Goal: Task Accomplishment & Management: Manage account settings

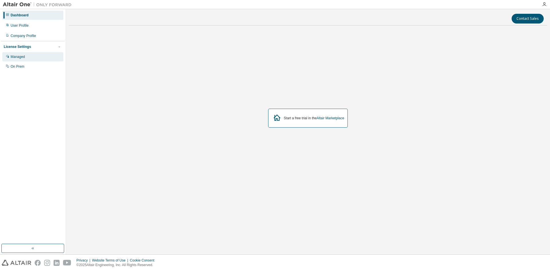
click at [29, 58] on div "Managed" at bounding box center [32, 56] width 61 height 9
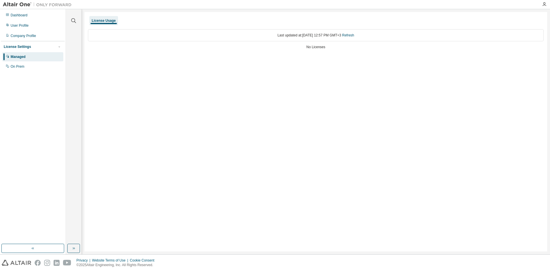
click at [305, 53] on div "Last updated at: Wed 2025-09-03 12:57 PM GMT+3 Refresh No Licenses" at bounding box center [316, 40] width 456 height 28
click at [361, 35] on div "Last updated at: Wed 2025-09-03 12:57 PM GMT+3 Refresh" at bounding box center [316, 35] width 456 height 12
click at [354, 35] on link "Refresh" at bounding box center [348, 35] width 12 height 4
click at [33, 19] on div "Dashboard" at bounding box center [32, 15] width 61 height 9
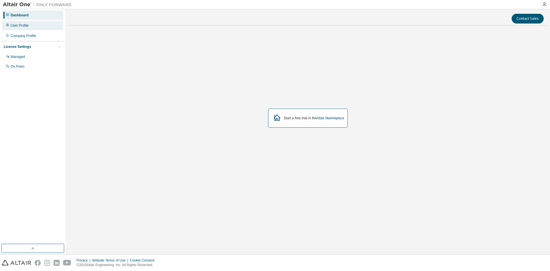
click at [32, 24] on div "User Profile" at bounding box center [32, 25] width 61 height 9
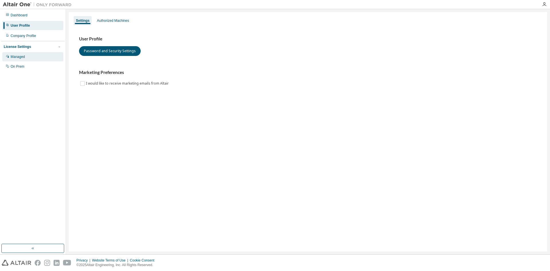
click at [26, 54] on div "Managed" at bounding box center [32, 56] width 61 height 9
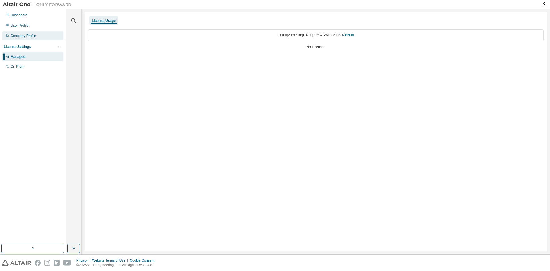
click at [35, 38] on div "Company Profile" at bounding box center [32, 35] width 61 height 9
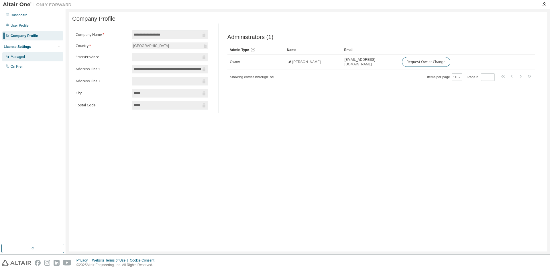
click at [35, 52] on div "Managed" at bounding box center [32, 56] width 61 height 9
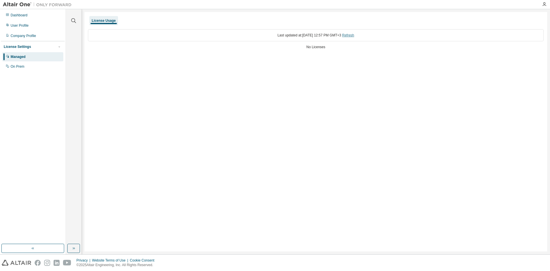
click at [354, 34] on link "Refresh" at bounding box center [348, 35] width 12 height 4
click at [111, 58] on div "License Usage Last updated at: Wed 2025-09-03 12:57 PM GMT+3 Refresh No Licenses" at bounding box center [315, 131] width 462 height 239
click at [27, 25] on div "User Profile" at bounding box center [20, 25] width 18 height 5
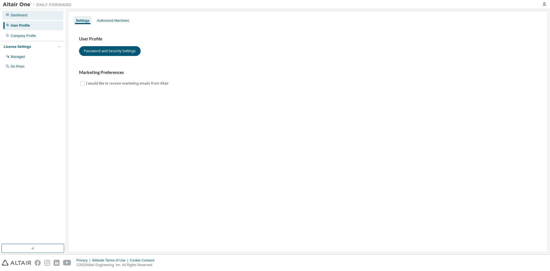
click at [29, 19] on div "Dashboard" at bounding box center [32, 15] width 61 height 9
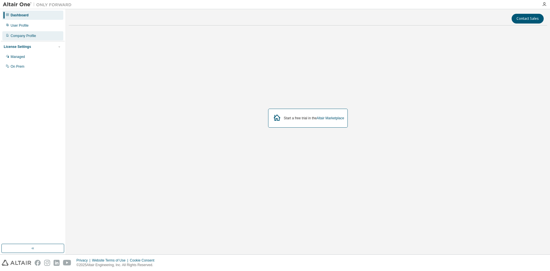
click at [29, 36] on div "Company Profile" at bounding box center [23, 36] width 25 height 5
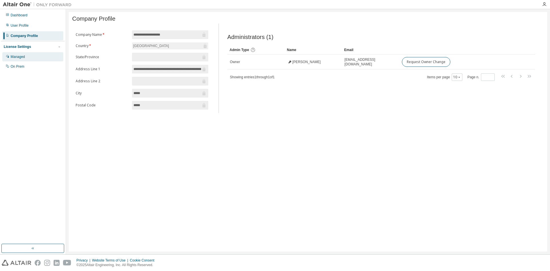
click at [29, 58] on div "Managed" at bounding box center [32, 56] width 61 height 9
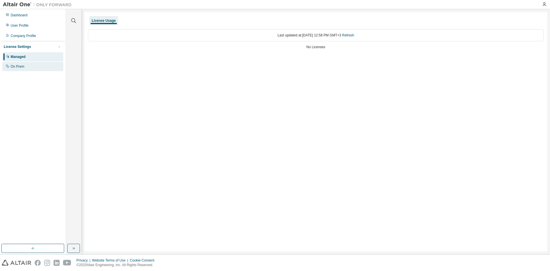
click at [29, 65] on div "On Prem" at bounding box center [32, 66] width 61 height 9
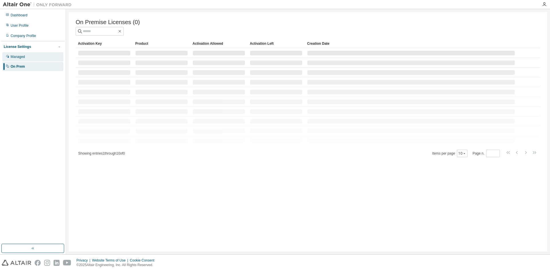
click at [33, 55] on div "Managed" at bounding box center [32, 56] width 61 height 9
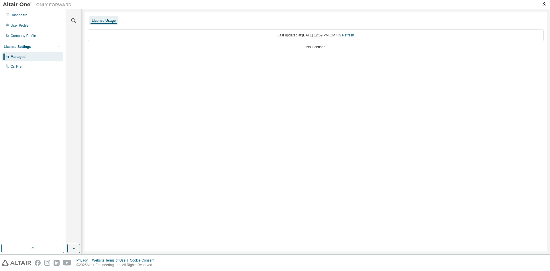
click at [33, 16] on div "Dashboard" at bounding box center [32, 15] width 61 height 9
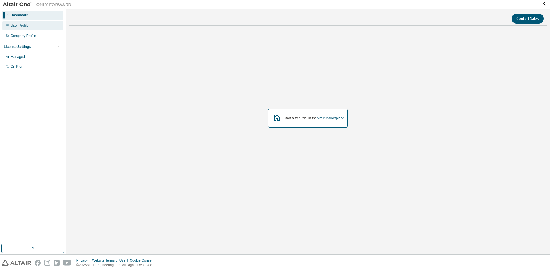
click at [33, 23] on div "User Profile" at bounding box center [32, 25] width 61 height 9
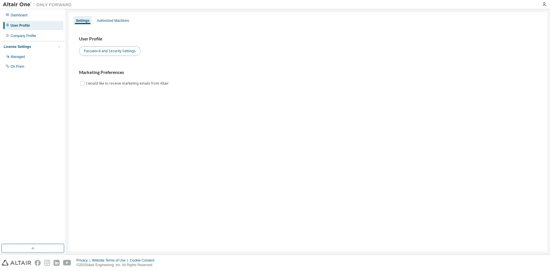
click at [97, 52] on button "Password and Security Settings" at bounding box center [110, 51] width 62 height 10
click at [104, 20] on div "Authorized Machines" at bounding box center [113, 20] width 32 height 5
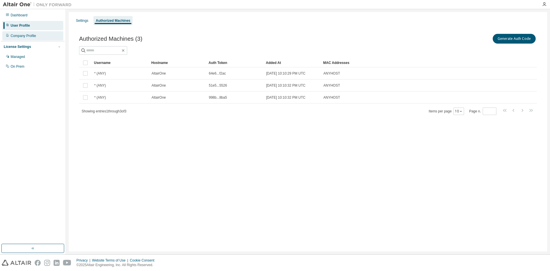
click at [38, 36] on div "Company Profile" at bounding box center [32, 35] width 61 height 9
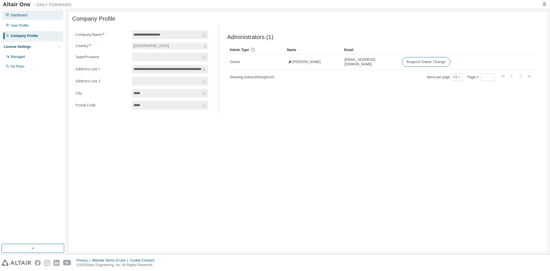
click at [37, 18] on div "Dashboard" at bounding box center [32, 15] width 61 height 9
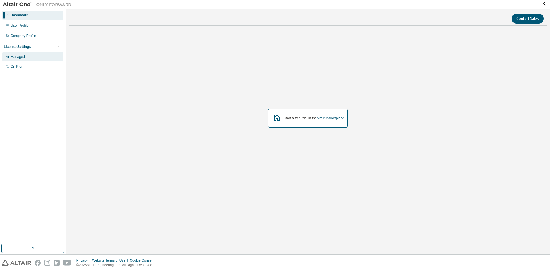
click at [35, 56] on div "Managed" at bounding box center [32, 56] width 61 height 9
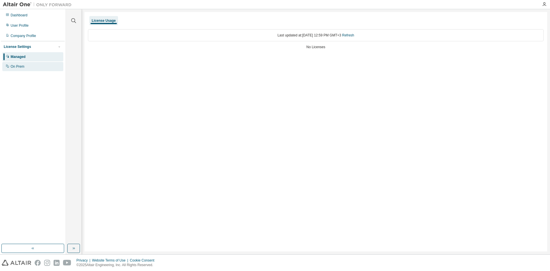
click at [41, 67] on div "On Prem" at bounding box center [32, 66] width 61 height 9
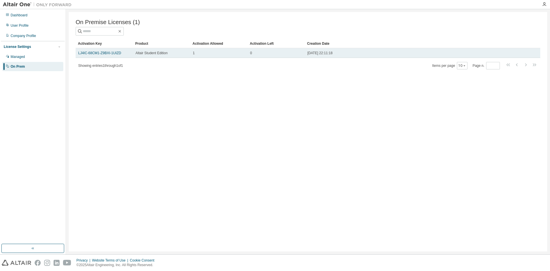
click at [200, 53] on div "1" at bounding box center [219, 53] width 52 height 5
click at [230, 54] on div "1" at bounding box center [219, 53] width 52 height 5
drag, startPoint x: 230, startPoint y: 54, endPoint x: 216, endPoint y: 56, distance: 14.1
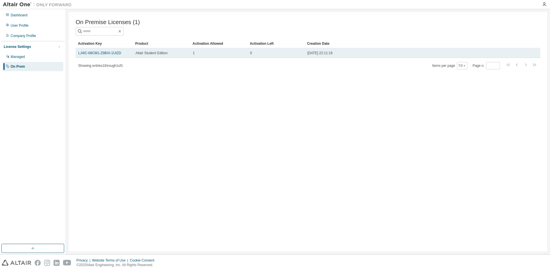
click at [216, 55] on div "1" at bounding box center [219, 53] width 52 height 5
click at [364, 54] on div "[DATE] 22:11:18" at bounding box center [410, 53] width 207 height 5
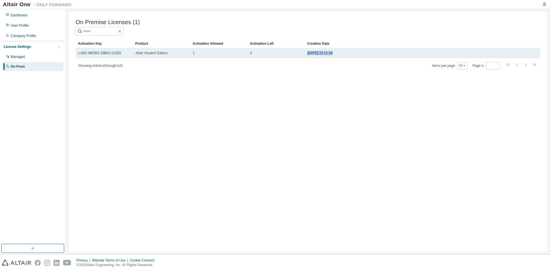
click at [364, 54] on div "[DATE] 22:11:18" at bounding box center [410, 53] width 207 height 5
click at [462, 52] on td "[DATE] 22:11:18" at bounding box center [411, 53] width 212 height 10
click at [102, 54] on link "LJ4IC-68CM1-Z9BXI-1UIZD" at bounding box center [99, 53] width 43 height 4
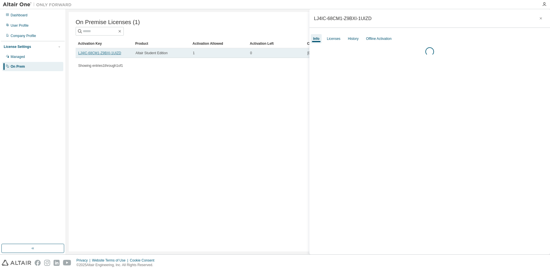
click at [100, 54] on link "LJ4IC-68CM1-Z9BXI-1UIZD" at bounding box center [99, 53] width 43 height 4
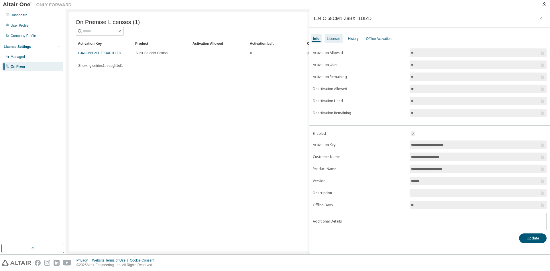
click at [328, 35] on div "Licenses" at bounding box center [333, 38] width 18 height 9
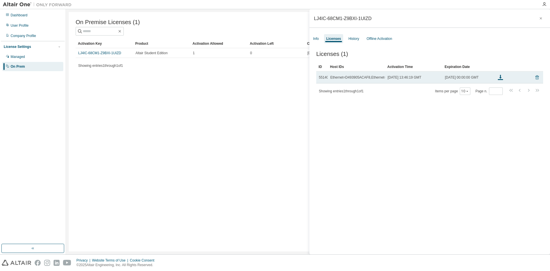
click at [534, 78] on icon at bounding box center [536, 77] width 5 height 7
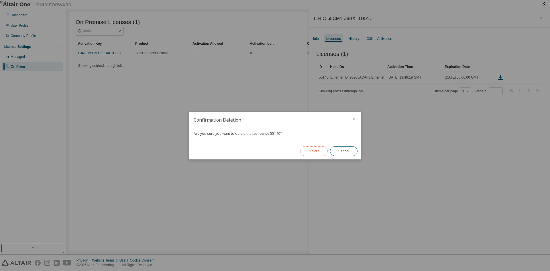
click at [314, 150] on button "Delete" at bounding box center [313, 151] width 27 height 10
click at [346, 153] on button "Close" at bounding box center [343, 151] width 27 height 10
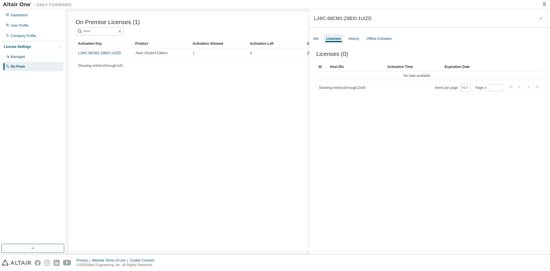
click at [86, 93] on div "On Premise Licenses (1) Clear Load Save Save As Field Operator Value Select fil…" at bounding box center [308, 131] width 478 height 239
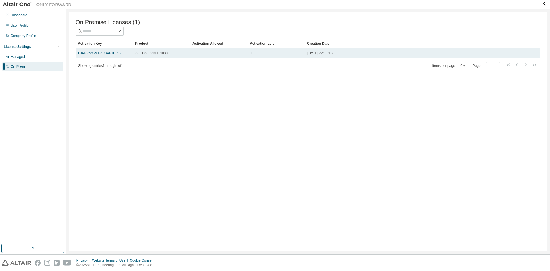
click at [210, 55] on div "1" at bounding box center [219, 53] width 52 height 5
click at [105, 54] on link "LJ4IC-68CM1-Z9BXI-1UIZD" at bounding box center [99, 53] width 43 height 4
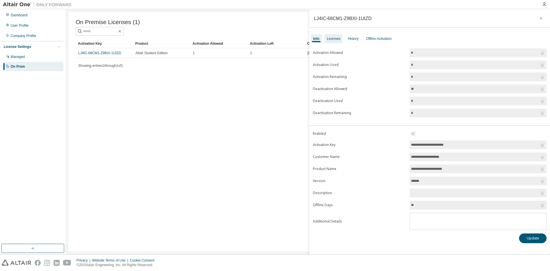
click at [337, 41] on div "Licenses" at bounding box center [333, 38] width 18 height 9
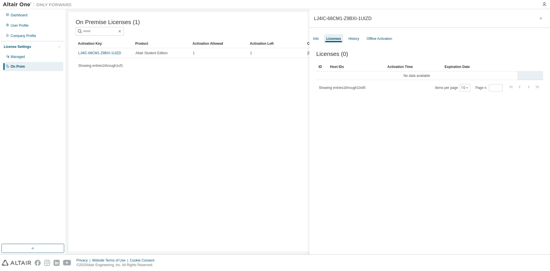
click at [410, 76] on td "No data available" at bounding box center [416, 75] width 201 height 9
click at [531, 75] on tr "No data available" at bounding box center [429, 75] width 227 height 9
click at [354, 38] on div "History" at bounding box center [353, 38] width 11 height 5
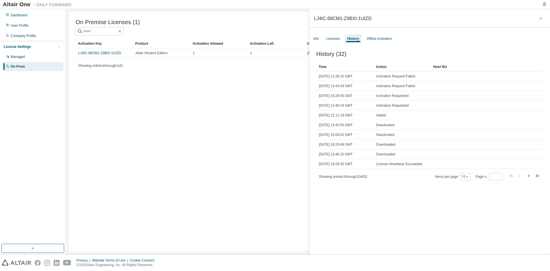
click at [322, 38] on div "Info Licenses History Offline Activation" at bounding box center [429, 39] width 241 height 10
click at [314, 38] on div "Info" at bounding box center [316, 38] width 6 height 5
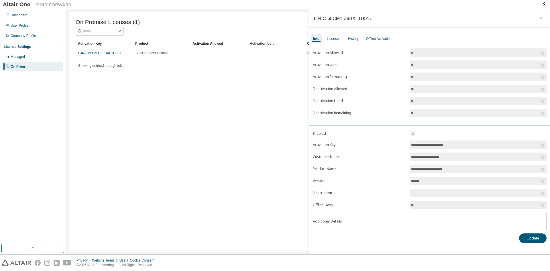
click at [324, 37] on div "Info Licenses History Offline Activation" at bounding box center [429, 39] width 241 height 10
click at [356, 38] on div "History" at bounding box center [353, 38] width 11 height 5
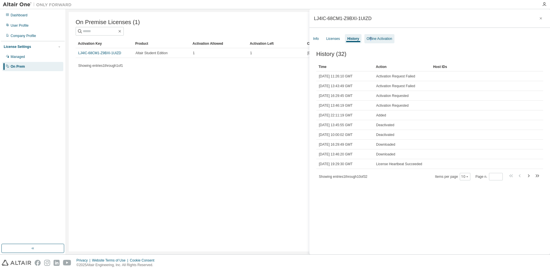
click at [370, 38] on div "Offline Activation" at bounding box center [379, 38] width 25 height 5
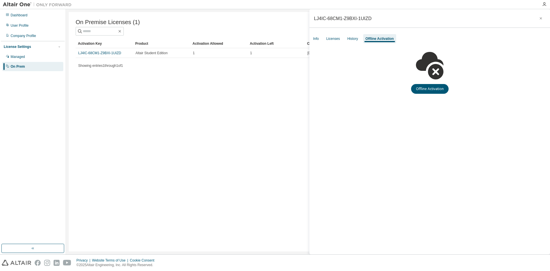
click at [284, 110] on div "On Premise Licenses (1) Clear Load Save Save As Field Operator Value Select fil…" at bounding box center [308, 131] width 478 height 239
click at [36, 55] on div "Managed" at bounding box center [32, 56] width 61 height 9
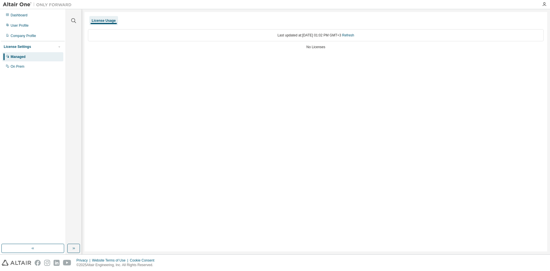
click at [38, 48] on div "License Settings" at bounding box center [33, 46] width 58 height 5
click at [34, 38] on div "Company Profile" at bounding box center [23, 36] width 25 height 5
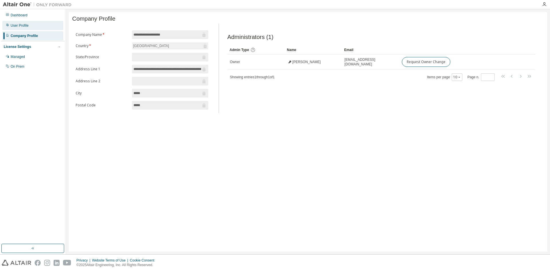
click at [34, 27] on div "User Profile" at bounding box center [32, 25] width 61 height 9
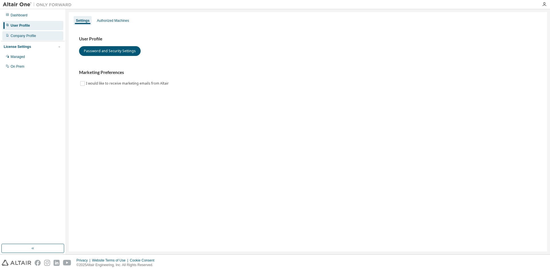
click at [33, 34] on div "Company Profile" at bounding box center [23, 36] width 25 height 5
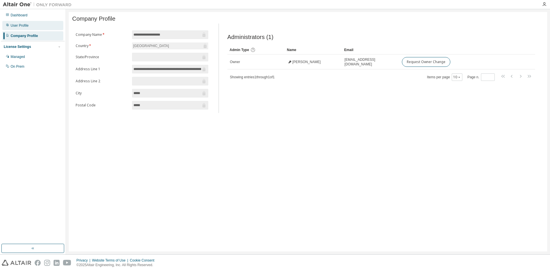
click at [35, 23] on div "User Profile" at bounding box center [32, 25] width 61 height 9
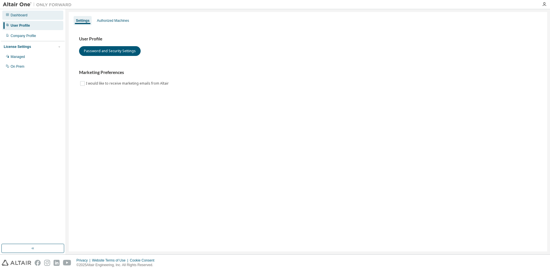
click at [37, 16] on div "Dashboard" at bounding box center [32, 15] width 61 height 9
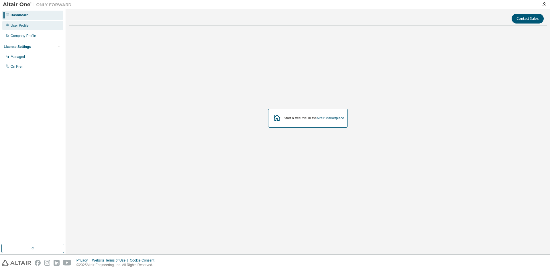
click at [31, 25] on div "User Profile" at bounding box center [32, 25] width 61 height 9
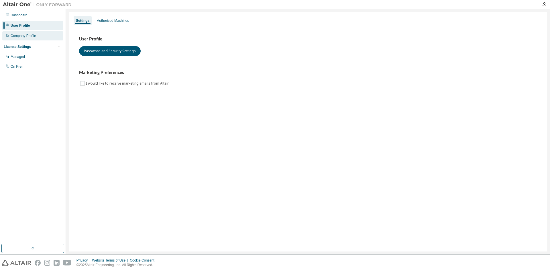
click at [31, 35] on div "Company Profile" at bounding box center [23, 36] width 25 height 5
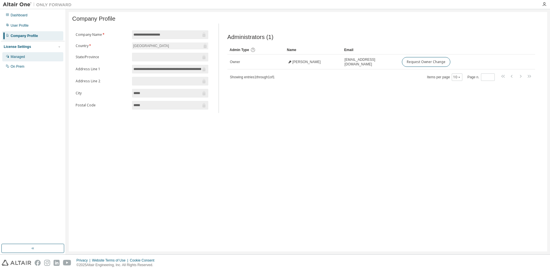
click at [35, 60] on div "Managed" at bounding box center [32, 56] width 61 height 9
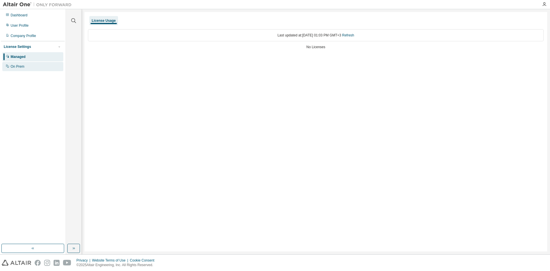
click at [16, 64] on div "On Prem" at bounding box center [32, 66] width 61 height 9
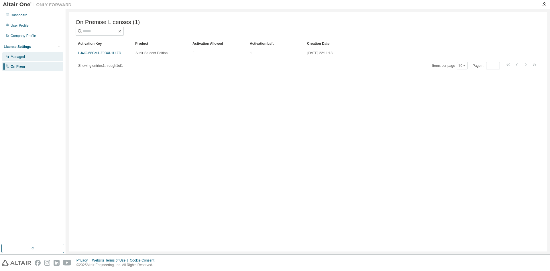
click at [22, 57] on div "Managed" at bounding box center [18, 56] width 14 height 5
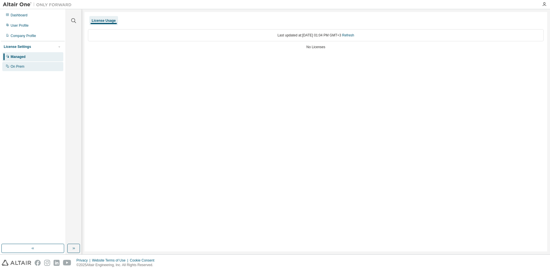
click at [19, 64] on div "On Prem" at bounding box center [32, 66] width 61 height 9
